Goal: Task Accomplishment & Management: Complete application form

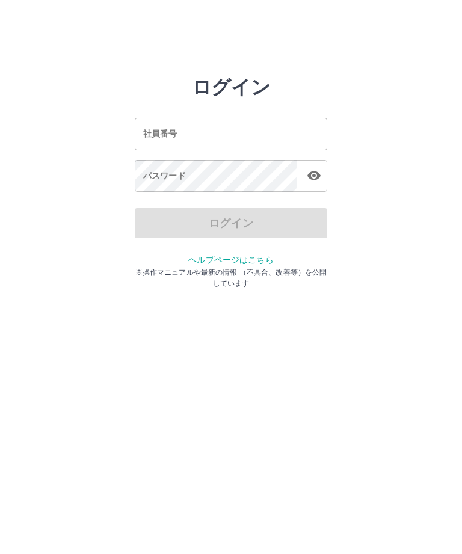
click at [152, 132] on div "社員番号 社員番号" at bounding box center [231, 134] width 193 height 32
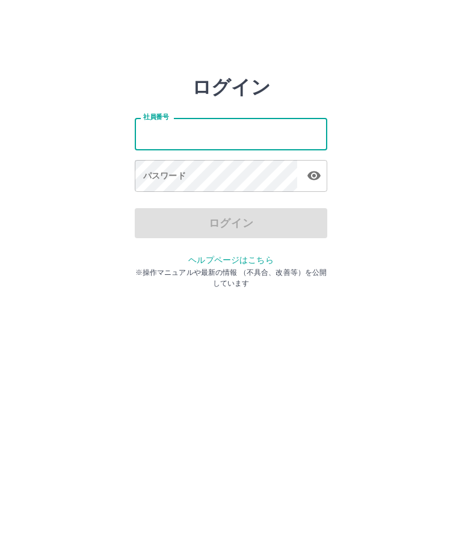
type input "*******"
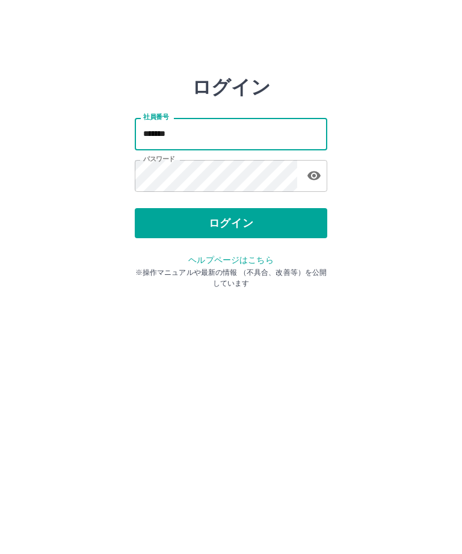
click at [238, 225] on button "ログイン" at bounding box center [231, 223] width 193 height 30
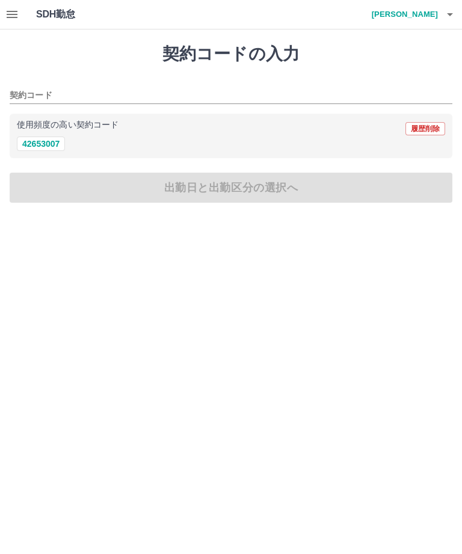
click at [5, 10] on icon "button" at bounding box center [12, 14] width 14 height 14
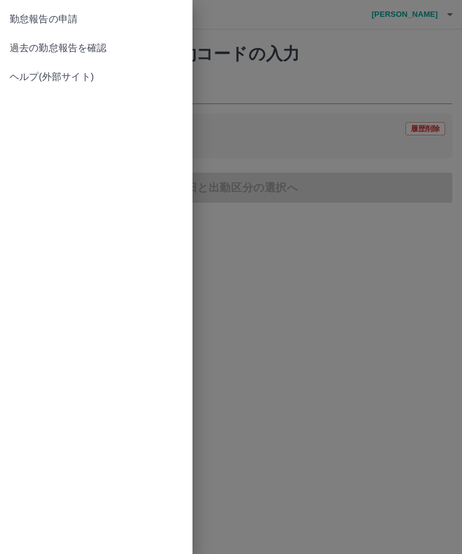
click at [70, 45] on span "過去の勤怠報告を確認" at bounding box center [96, 48] width 173 height 14
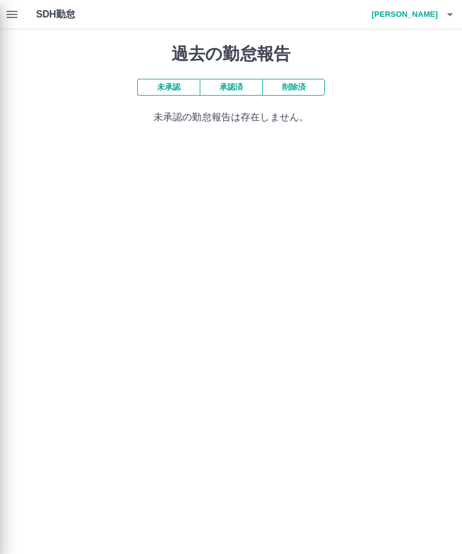
click at [3, 16] on div at bounding box center [231, 277] width 462 height 554
click at [11, 13] on div at bounding box center [231, 277] width 462 height 554
click at [0, 11] on div at bounding box center [231, 277] width 462 height 554
click at [4, 11] on div at bounding box center [231, 277] width 462 height 554
click at [7, 1] on div at bounding box center [231, 277] width 462 height 554
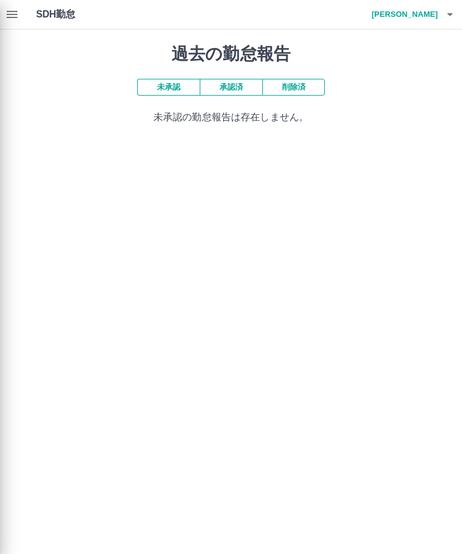
click at [288, 80] on div at bounding box center [231, 277] width 462 height 554
click at [458, 9] on div at bounding box center [231, 277] width 462 height 554
click at [460, 12] on div at bounding box center [231, 277] width 462 height 554
click at [455, 14] on div at bounding box center [231, 277] width 462 height 554
click at [447, 18] on div at bounding box center [231, 277] width 462 height 554
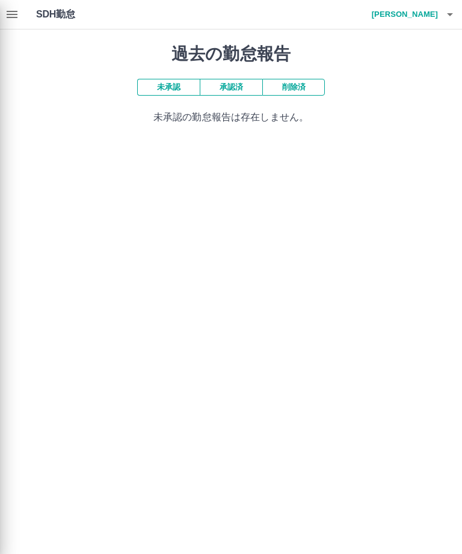
click at [452, 14] on div at bounding box center [231, 277] width 462 height 554
click at [458, 11] on div at bounding box center [231, 277] width 462 height 554
click at [455, 14] on div at bounding box center [231, 277] width 462 height 554
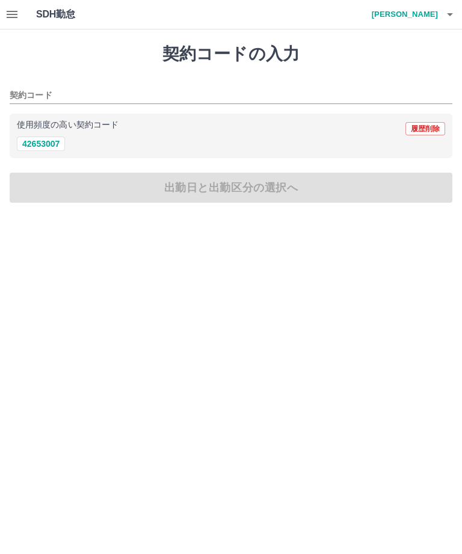
click at [11, 10] on icon "button" at bounding box center [12, 14] width 14 height 14
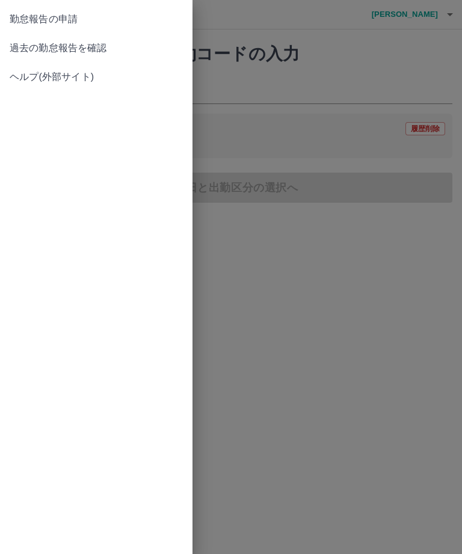
click at [48, 40] on link "過去の勤怠報告を確認" at bounding box center [96, 48] width 193 height 29
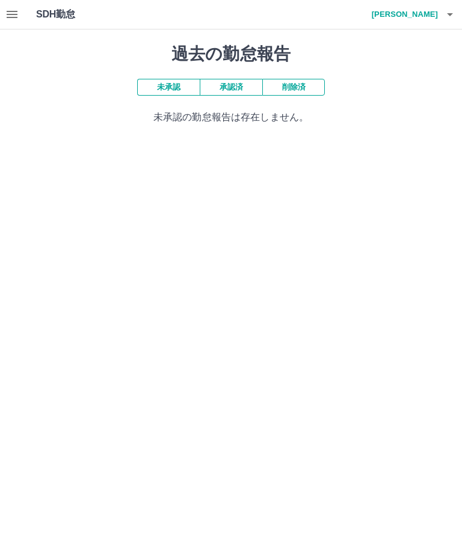
click at [5, 4] on button "button" at bounding box center [12, 14] width 24 height 29
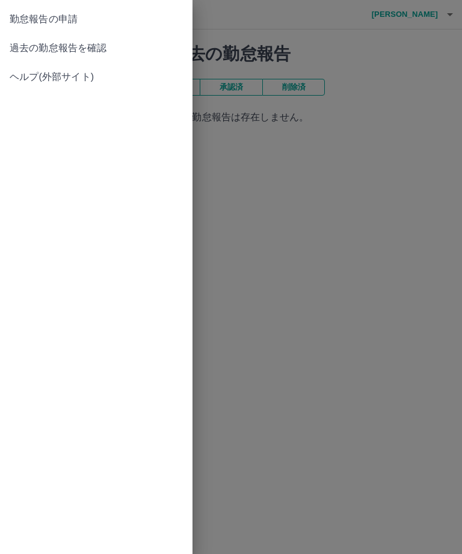
click at [93, 41] on span "過去の勤怠報告を確認" at bounding box center [96, 48] width 173 height 14
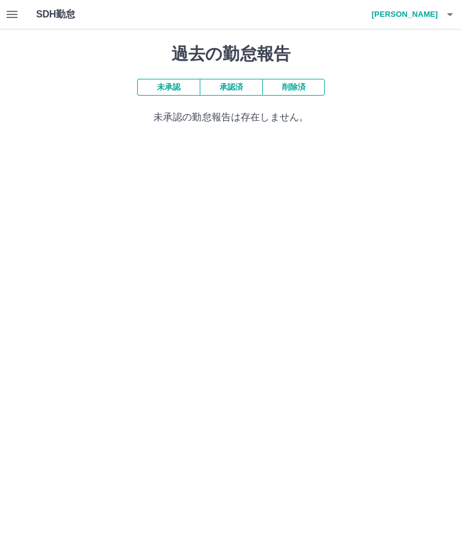
click at [231, 88] on button "承認済" at bounding box center [231, 87] width 63 height 17
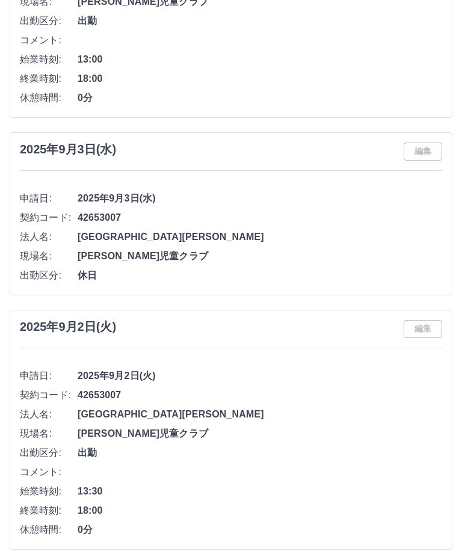
scroll to position [4431, 0]
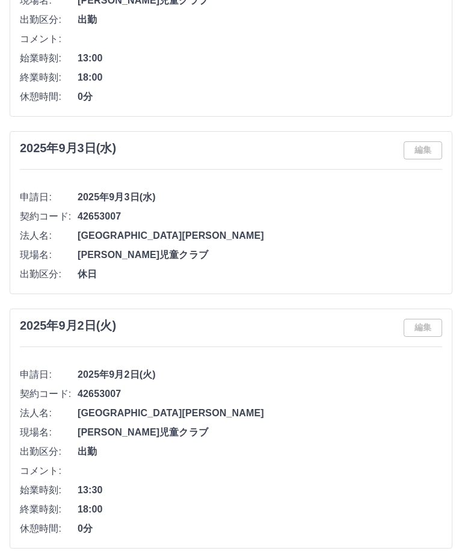
click at [321, 490] on span "13:30" at bounding box center [260, 491] width 365 height 14
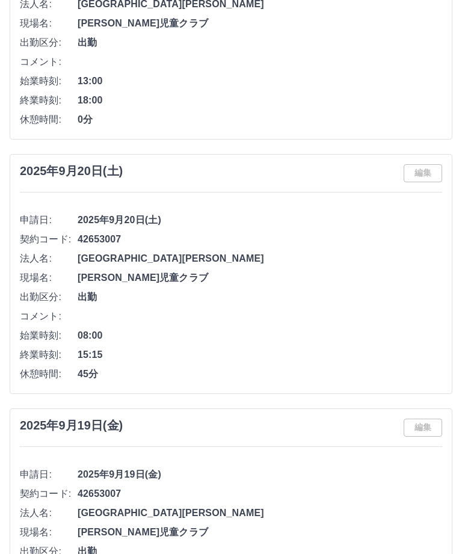
scroll to position [468, 0]
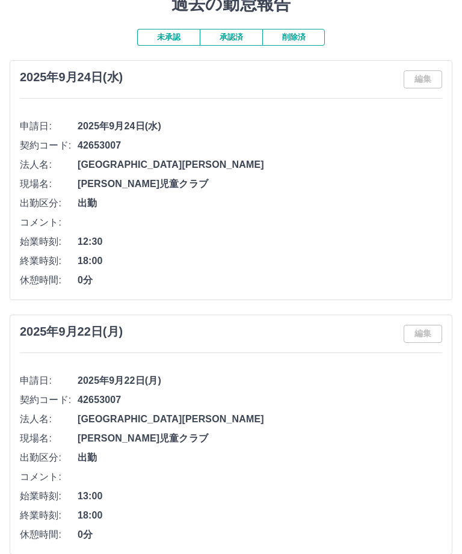
scroll to position [52, 0]
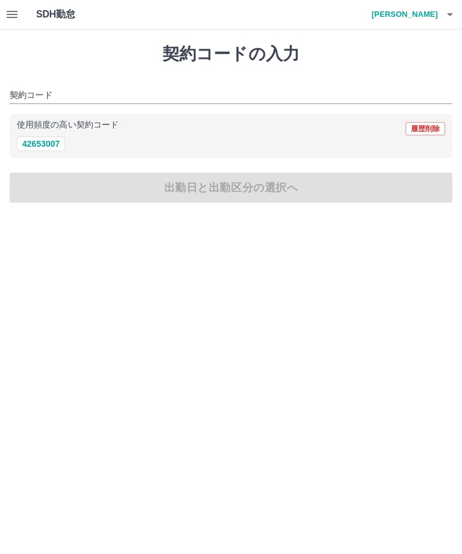
click at [450, 16] on icon "button" at bounding box center [450, 14] width 14 height 14
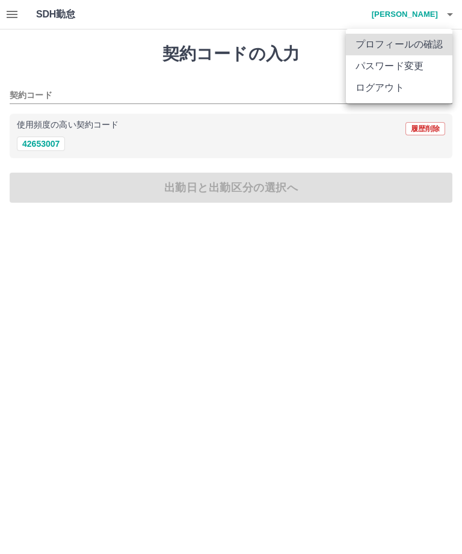
click at [445, 16] on div at bounding box center [231, 277] width 462 height 554
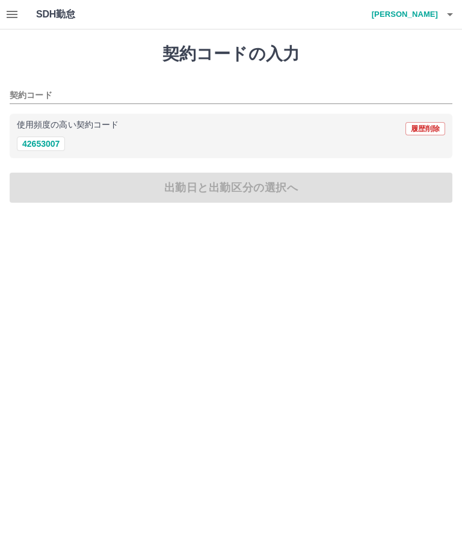
click at [456, 7] on icon "button" at bounding box center [450, 14] width 14 height 14
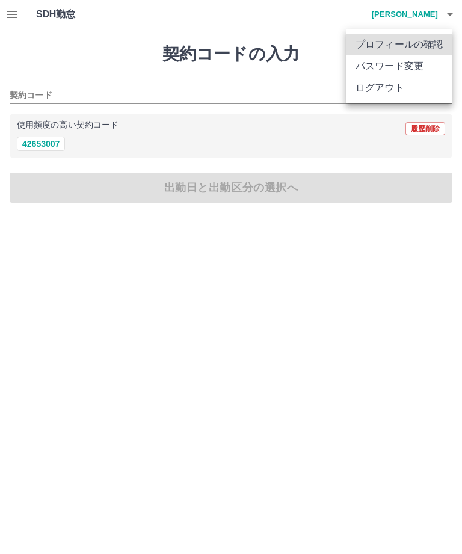
click at [406, 87] on li "ログアウト" at bounding box center [399, 88] width 107 height 22
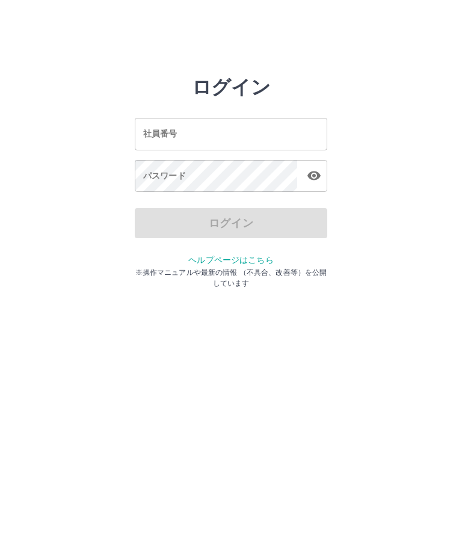
click at [213, 124] on input "社員番号" at bounding box center [231, 134] width 193 height 32
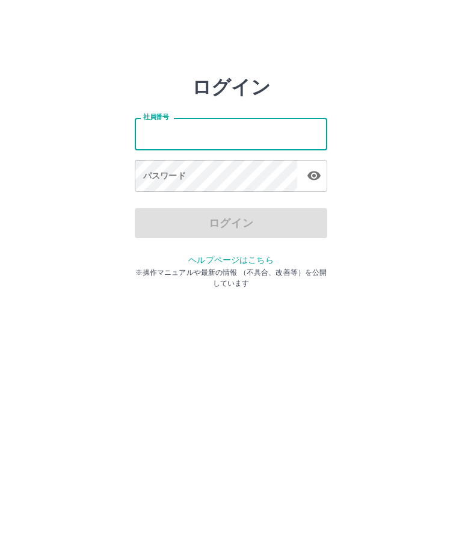
click at [212, 124] on input "社員番号" at bounding box center [231, 134] width 193 height 32
click at [211, 128] on input "社員番号" at bounding box center [231, 134] width 193 height 32
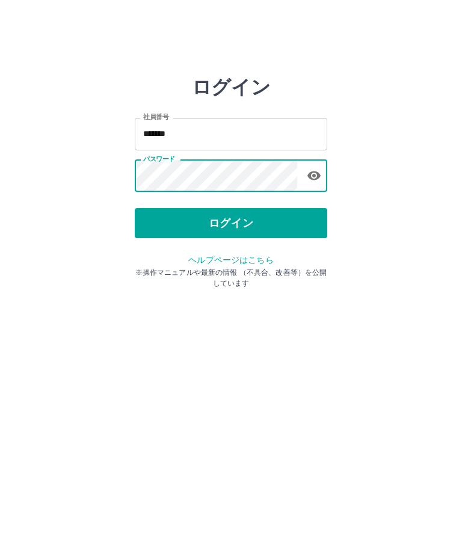
click at [269, 217] on button "ログイン" at bounding box center [231, 223] width 193 height 30
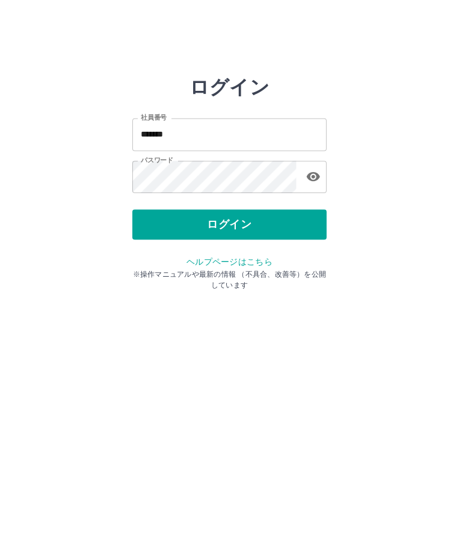
click at [272, 208] on button "ログイン" at bounding box center [231, 223] width 193 height 30
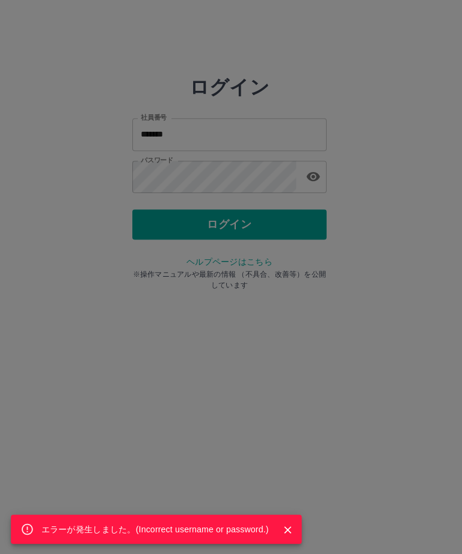
click at [282, 232] on div "エラーが発生しました。( Incorrect username or password. )" at bounding box center [231, 277] width 462 height 554
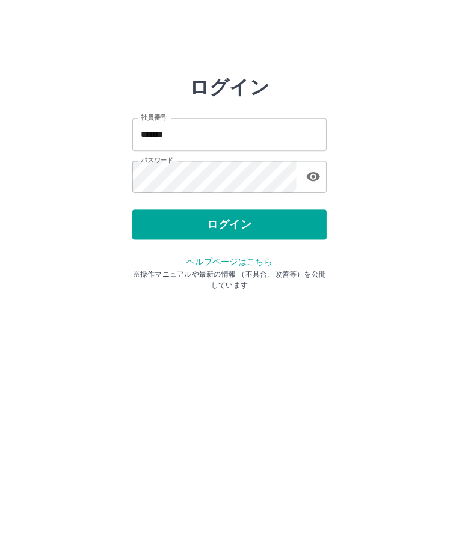
click at [316, 173] on icon "button" at bounding box center [314, 176] width 14 height 14
click at [255, 127] on input "*******" at bounding box center [231, 134] width 193 height 32
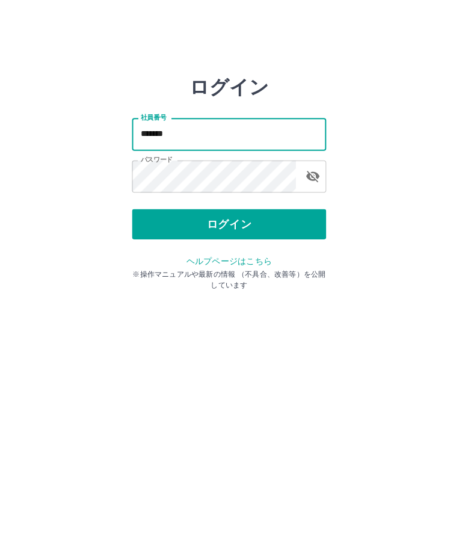
click at [189, 124] on input "*******" at bounding box center [231, 134] width 193 height 32
click at [184, 128] on input "*******" at bounding box center [231, 134] width 193 height 32
type input "*"
type input "*******"
click at [271, 230] on button "ログイン" at bounding box center [231, 223] width 193 height 30
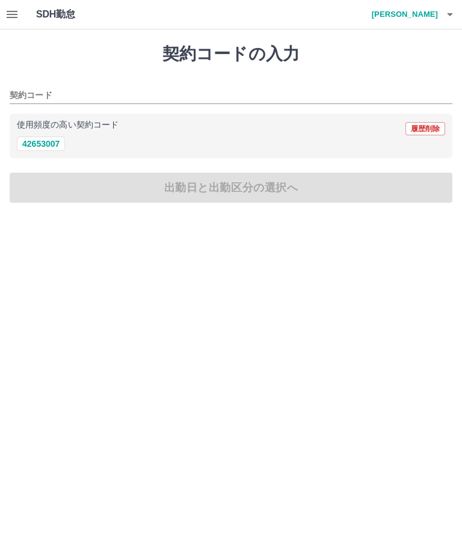
click at [36, 140] on button "42653007" at bounding box center [41, 144] width 48 height 14
type input "********"
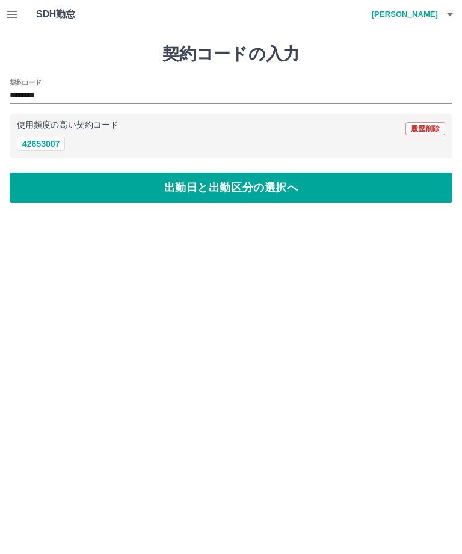
click at [236, 167] on div "契約コードの入力 契約コード ******** 使用頻度の高い契約コード 履歴削除 42653007 出勤日と出勤区分の選択へ" at bounding box center [231, 123] width 462 height 188
click at [267, 181] on button "出勤日と出勤区分の選択へ" at bounding box center [231, 188] width 443 height 30
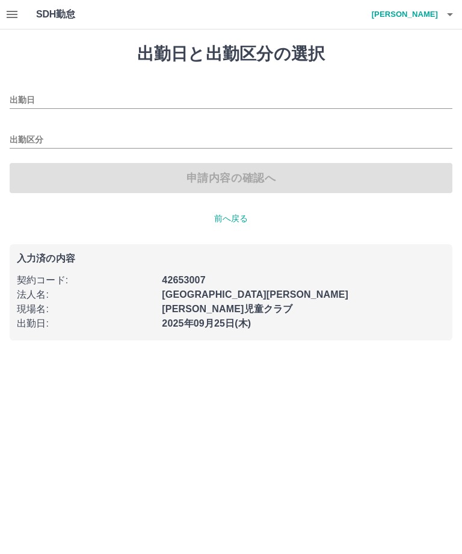
type input "**********"
click at [10, 18] on icon "button" at bounding box center [12, 14] width 11 height 7
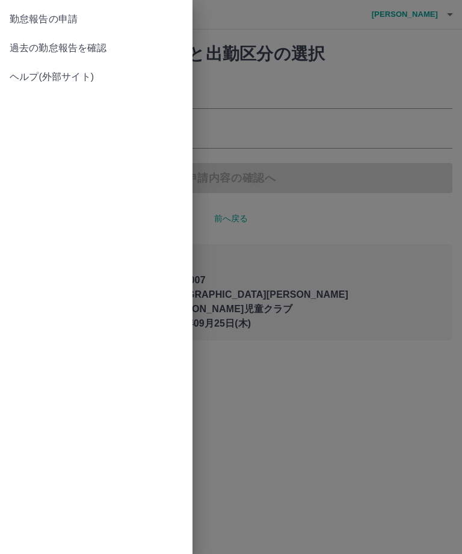
click at [93, 48] on span "過去の勤怠報告を確認" at bounding box center [96, 48] width 173 height 14
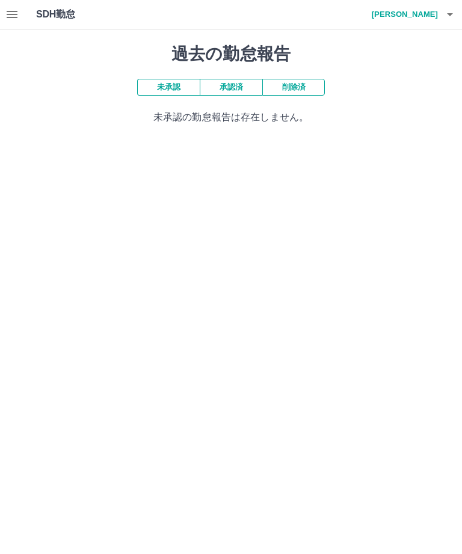
click at [240, 80] on button "承認済" at bounding box center [231, 87] width 63 height 17
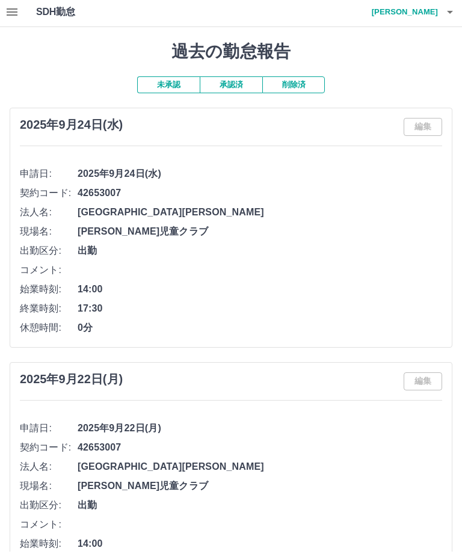
scroll to position [3, 0]
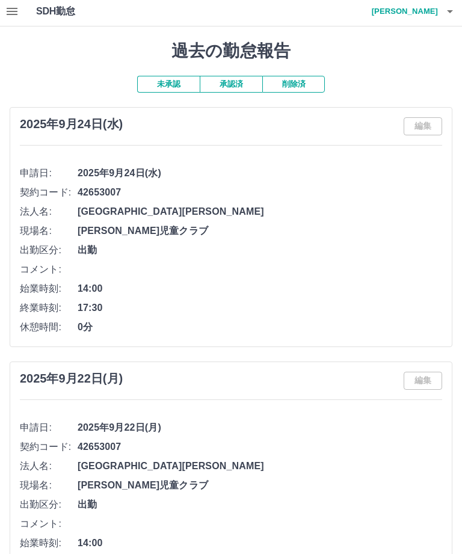
click at [291, 545] on span "14:00" at bounding box center [260, 543] width 365 height 14
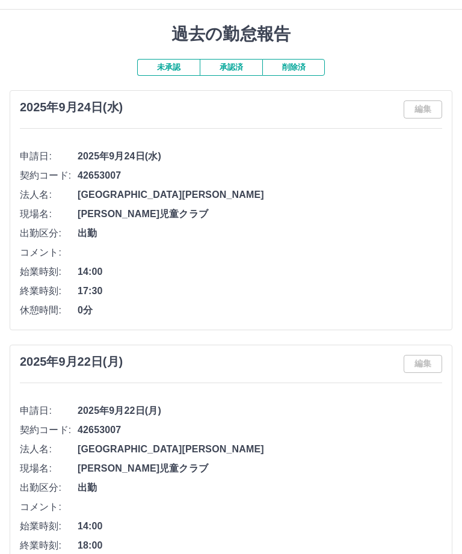
scroll to position [19, 0]
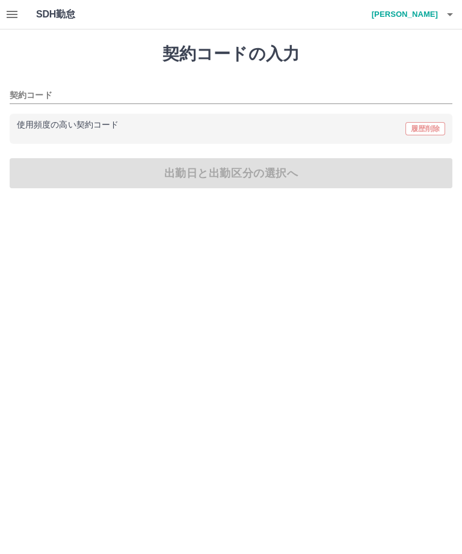
type input "********"
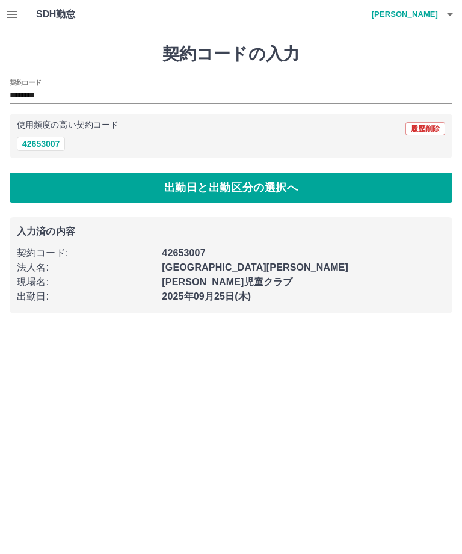
click at [37, 140] on button "42653007" at bounding box center [41, 144] width 48 height 14
click at [8, 22] on button "button" at bounding box center [12, 14] width 24 height 29
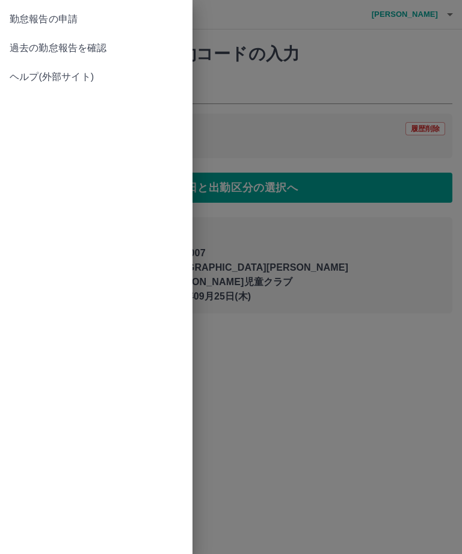
click at [105, 42] on span "過去の勤怠報告を確認" at bounding box center [96, 48] width 173 height 14
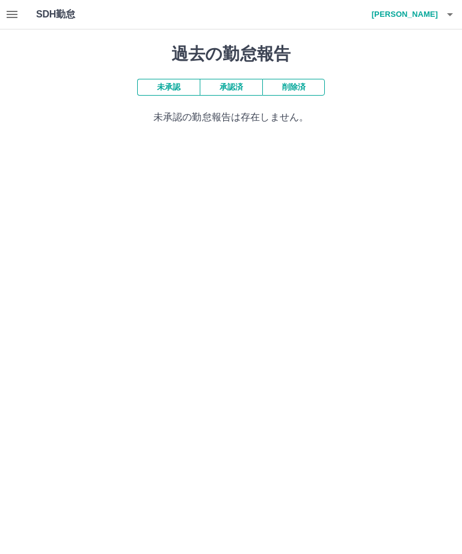
click at [138, 139] on html "SDH勤怠 河村　晴美 過去の勤怠報告 未承認 承認済 削除済 未承認の勤怠報告は存在しません。 SDH勤怠" at bounding box center [231, 69] width 462 height 139
click at [240, 83] on button "承認済" at bounding box center [231, 87] width 63 height 17
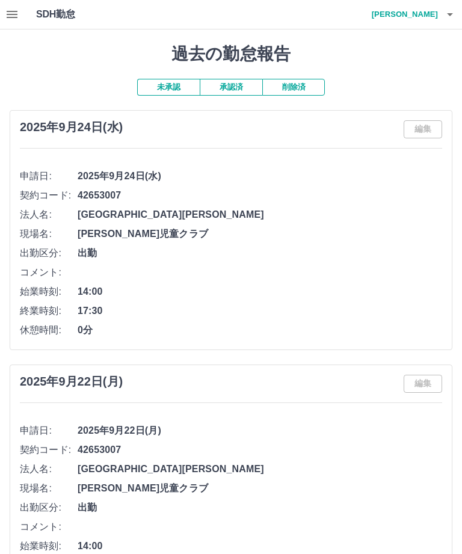
click at [4, 17] on button "button" at bounding box center [12, 14] width 24 height 29
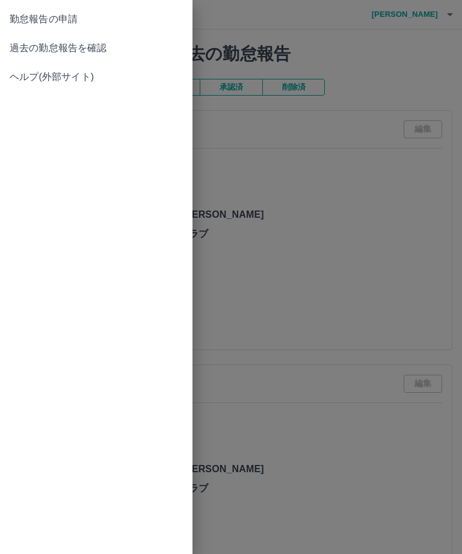
click at [64, 26] on span "勤怠報告の申請" at bounding box center [96, 19] width 173 height 14
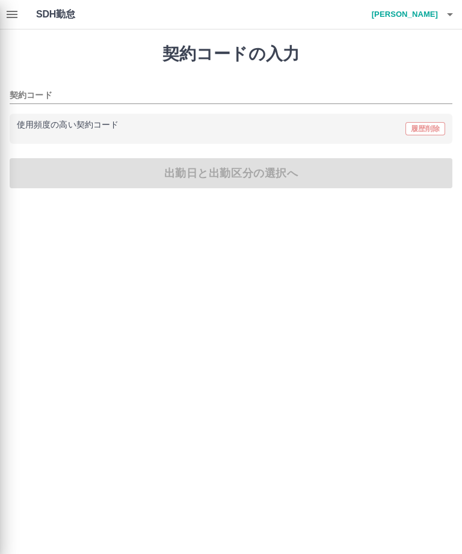
type input "********"
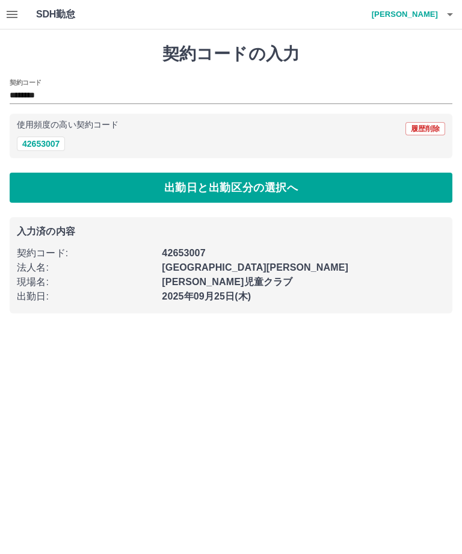
click at [44, 138] on button "42653007" at bounding box center [41, 144] width 48 height 14
click at [126, 183] on button "出勤日と出勤区分の選択へ" at bounding box center [231, 188] width 443 height 30
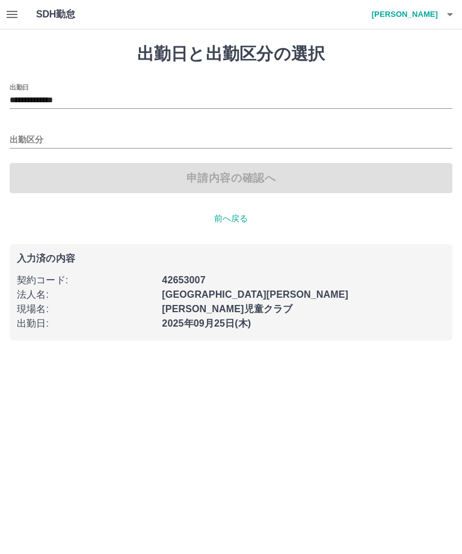
click at [29, 134] on input "出勤区分" at bounding box center [231, 140] width 443 height 15
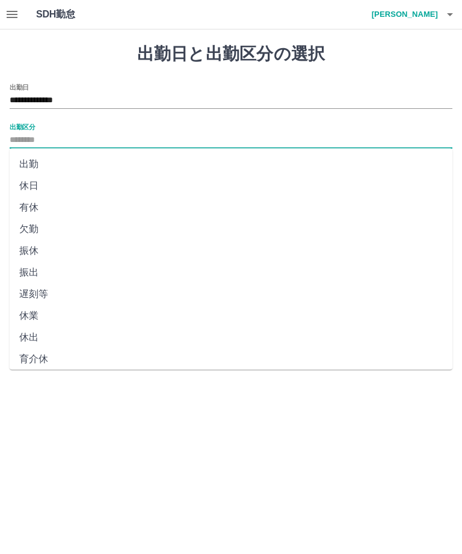
click at [33, 161] on li "出勤" at bounding box center [231, 165] width 443 height 22
type input "**"
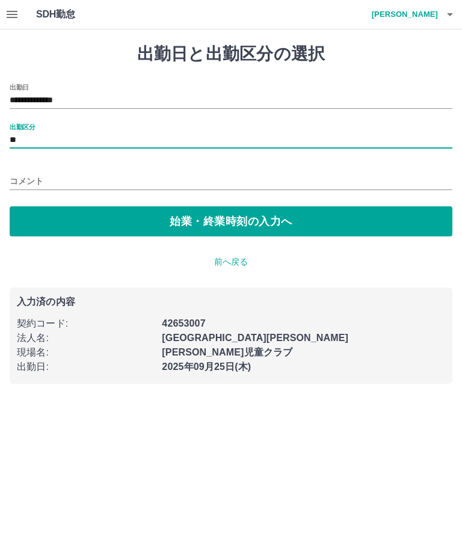
click at [211, 222] on button "始業・終業時刻の入力へ" at bounding box center [231, 221] width 443 height 30
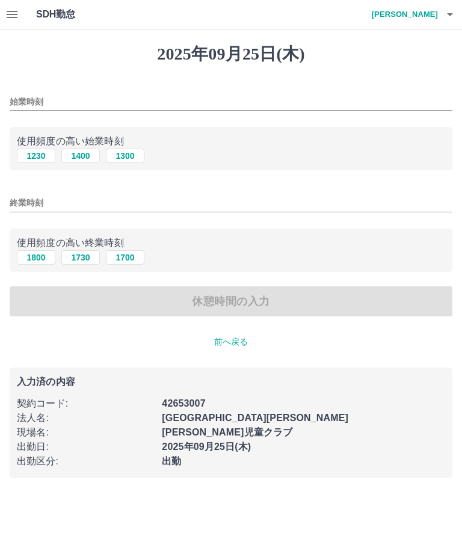
click at [85, 150] on button "1400" at bounding box center [80, 156] width 39 height 14
type input "****"
